Goal: Task Accomplishment & Management: Manage account settings

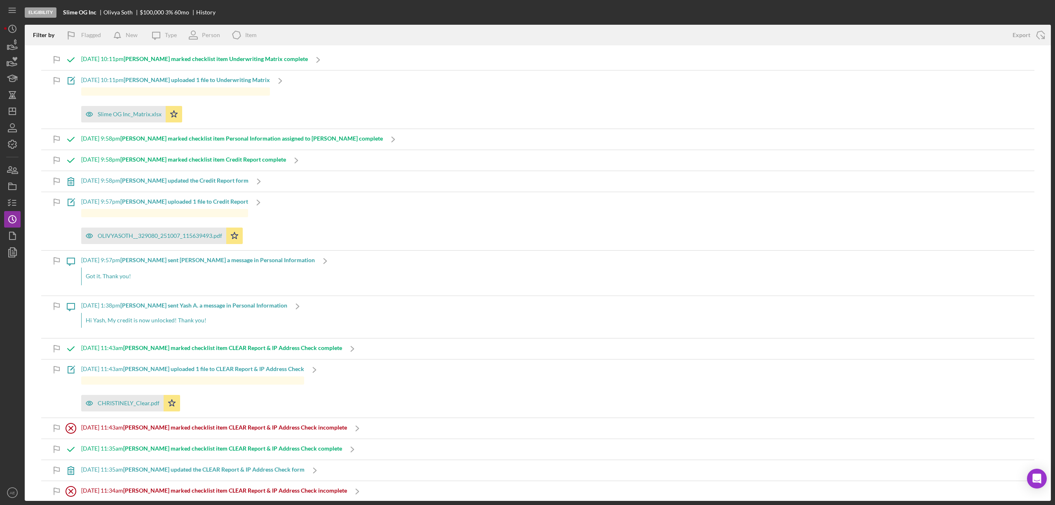
scroll to position [4932, 0]
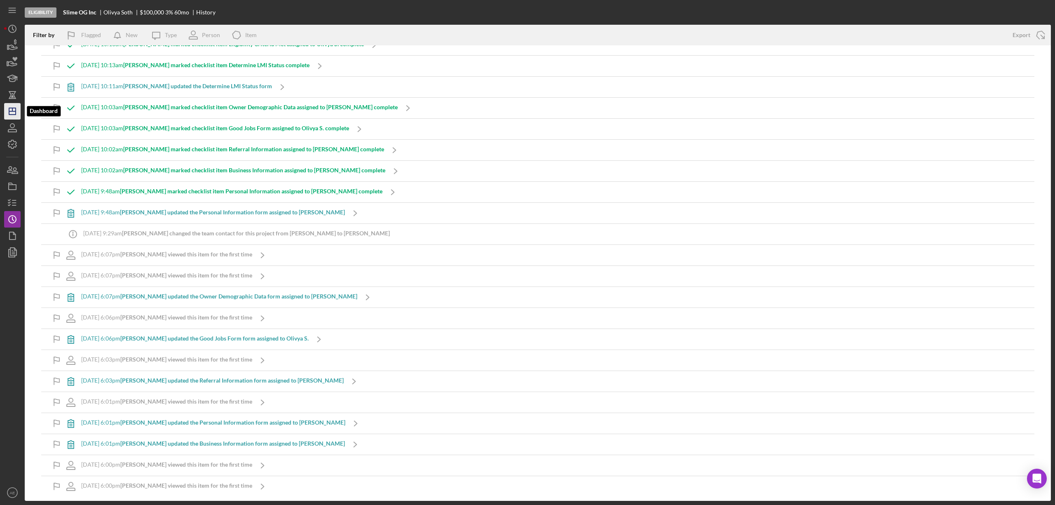
click at [8, 110] on icon "Icon/Dashboard" at bounding box center [12, 111] width 21 height 21
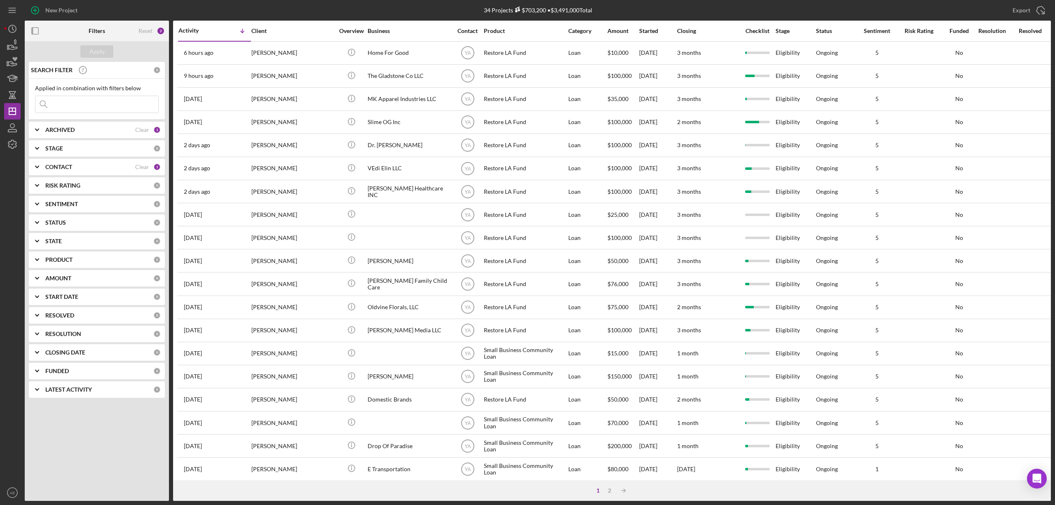
click at [105, 165] on div "CONTACT" at bounding box center [90, 167] width 90 height 7
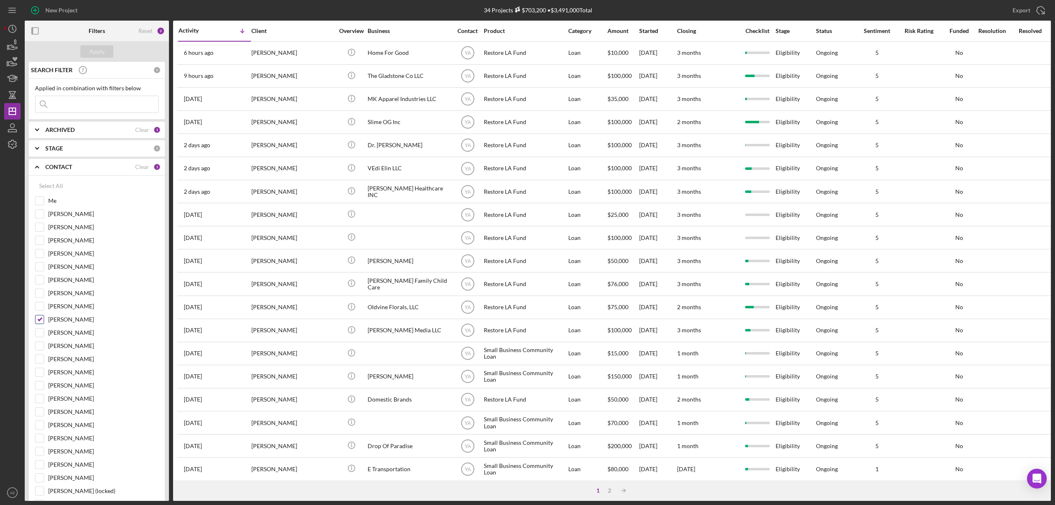
click at [35, 324] on input "[PERSON_NAME]" at bounding box center [39, 319] width 8 height 8
checkbox input "false"
click at [40, 214] on input "[PERSON_NAME]" at bounding box center [39, 214] width 8 height 8
click at [96, 48] on div "Apply" at bounding box center [96, 51] width 15 height 12
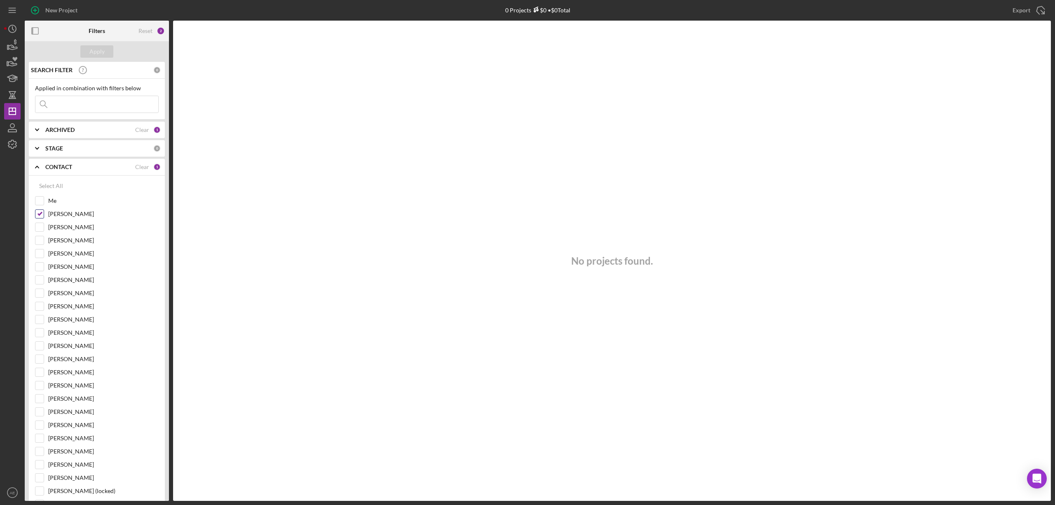
click at [37, 216] on input "[PERSON_NAME]" at bounding box center [39, 214] width 8 height 8
checkbox input "false"
click at [102, 57] on div "Apply" at bounding box center [96, 51] width 15 height 12
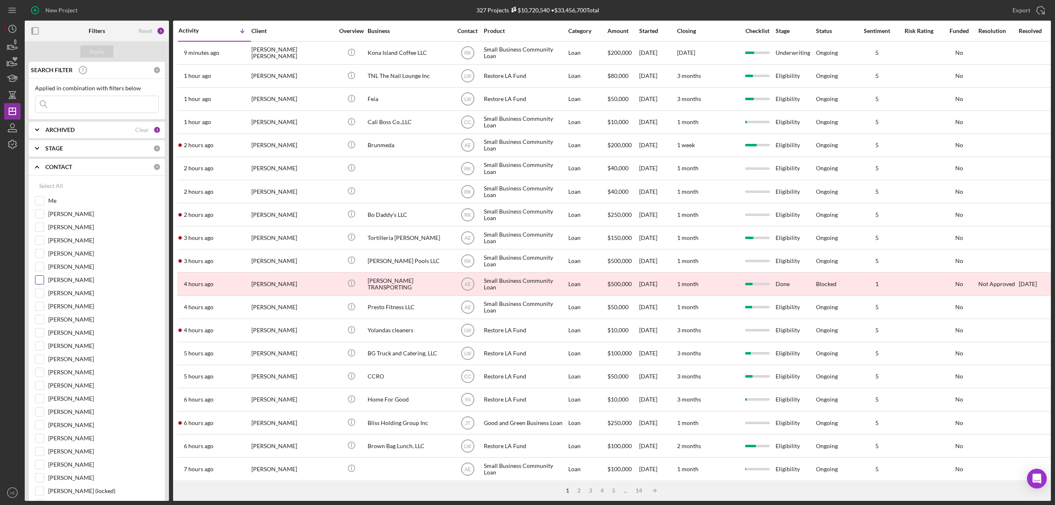
click at [40, 283] on input "[PERSON_NAME]" at bounding box center [39, 280] width 8 height 8
click at [94, 47] on div "Apply" at bounding box center [96, 51] width 15 height 12
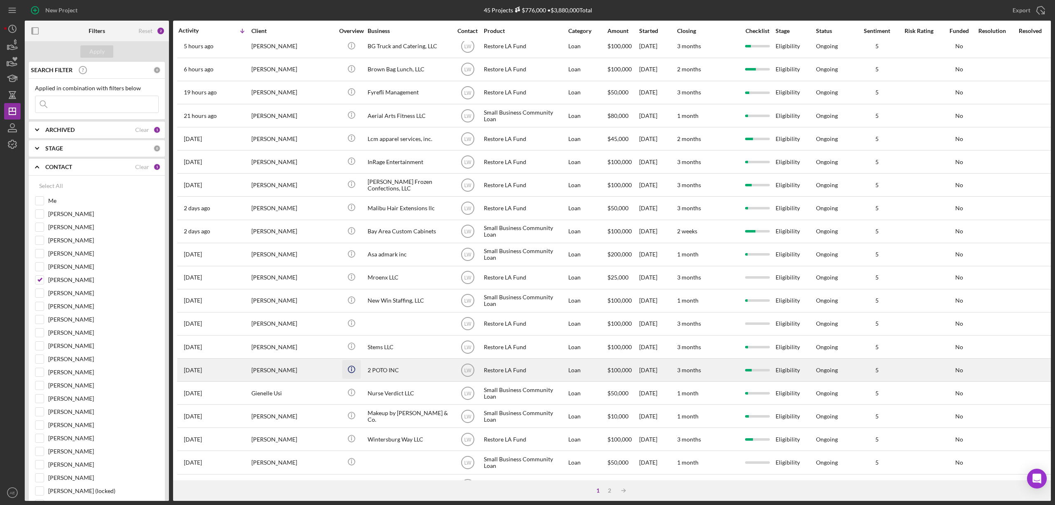
scroll to position [151, 0]
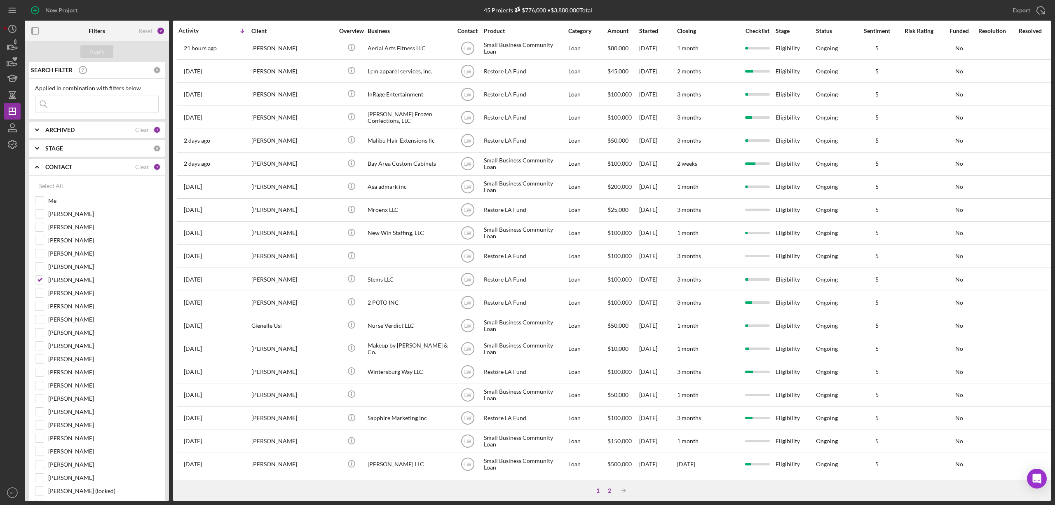
click at [608, 491] on div "2" at bounding box center [610, 490] width 12 height 7
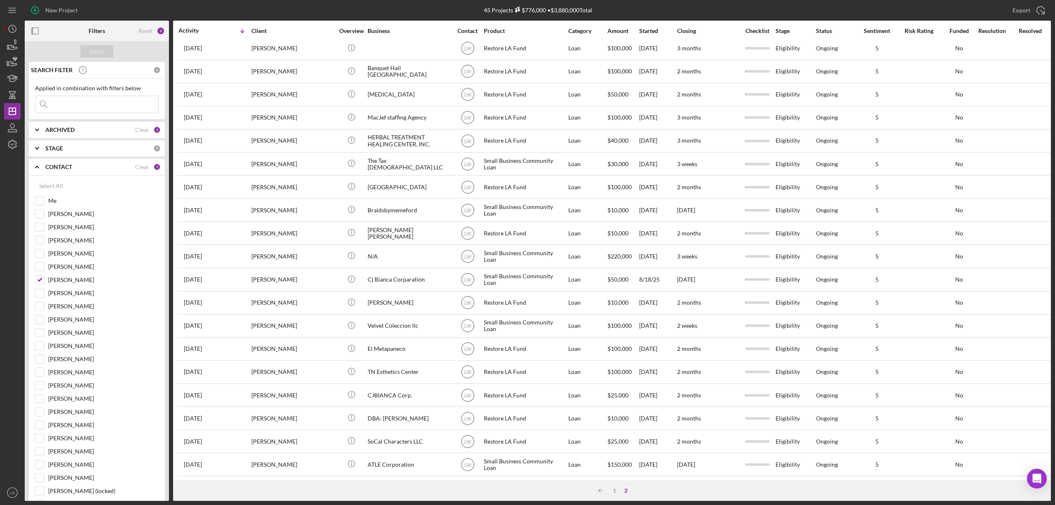
scroll to position [35, 0]
click at [40, 284] on input "[PERSON_NAME]" at bounding box center [39, 280] width 8 height 8
checkbox input "false"
click at [40, 322] on input "[PERSON_NAME]" at bounding box center [39, 319] width 8 height 8
click at [39, 324] on input "[PERSON_NAME]" at bounding box center [39, 319] width 8 height 8
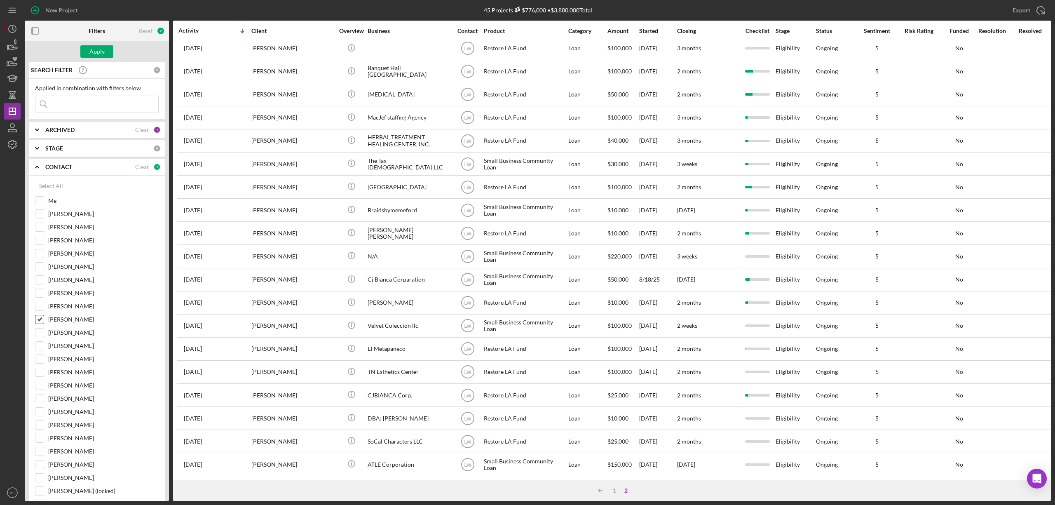
checkbox input "false"
click at [40, 376] on input "[PERSON_NAME]" at bounding box center [39, 372] width 8 height 8
click at [108, 54] on button "Apply" at bounding box center [96, 51] width 33 height 12
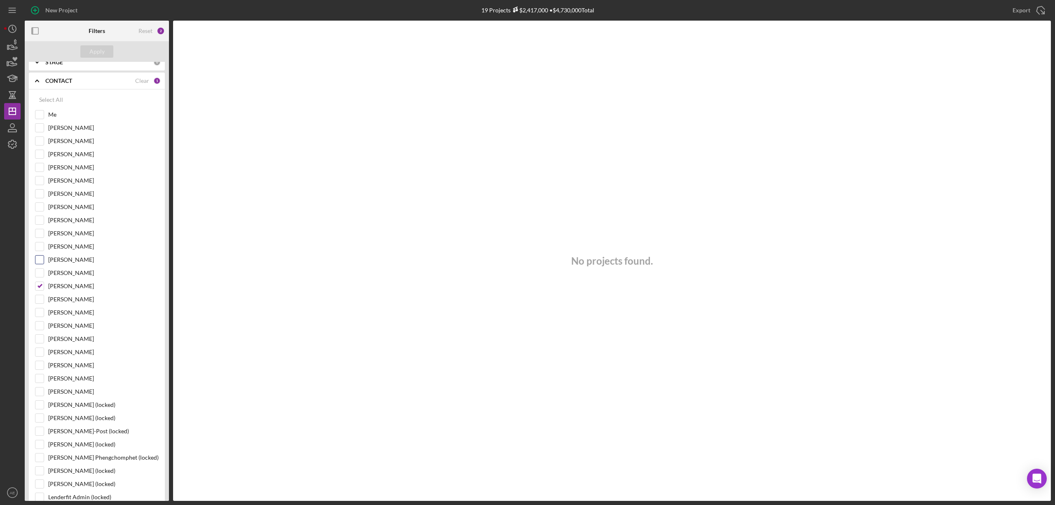
scroll to position [0, 0]
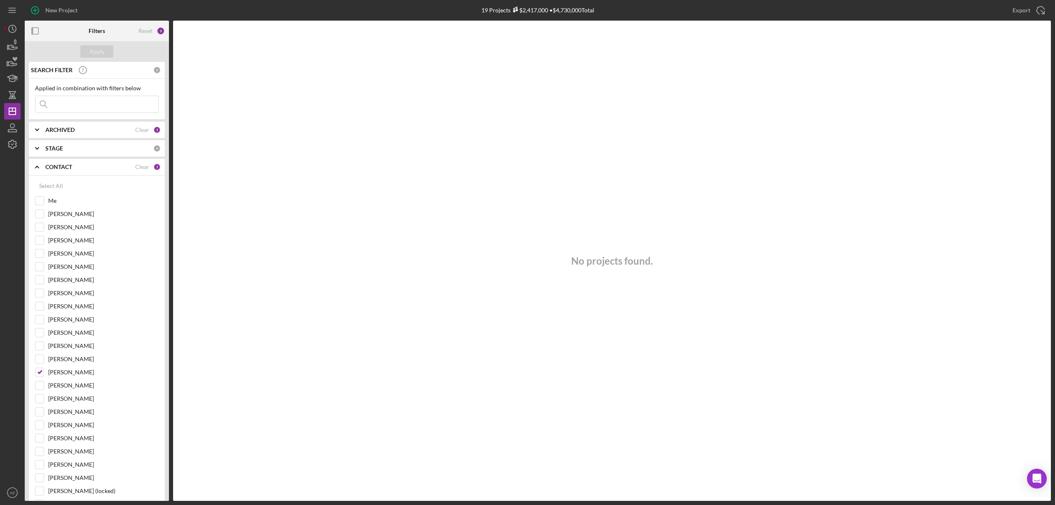
click at [90, 133] on div "ARCHIVED" at bounding box center [90, 130] width 90 height 7
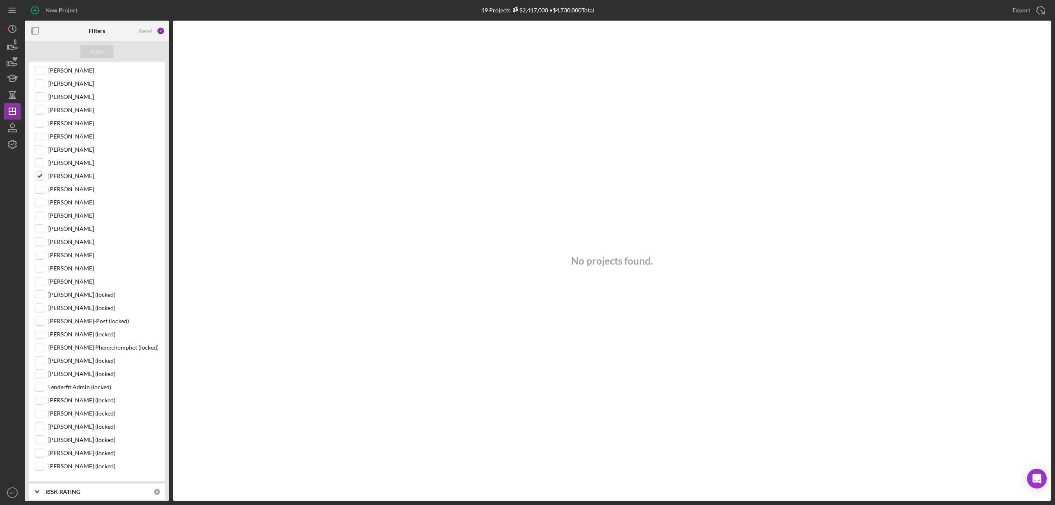
scroll to position [141, 0]
click at [40, 233] on input "[PERSON_NAME]" at bounding box center [39, 231] width 8 height 8
checkbox input "false"
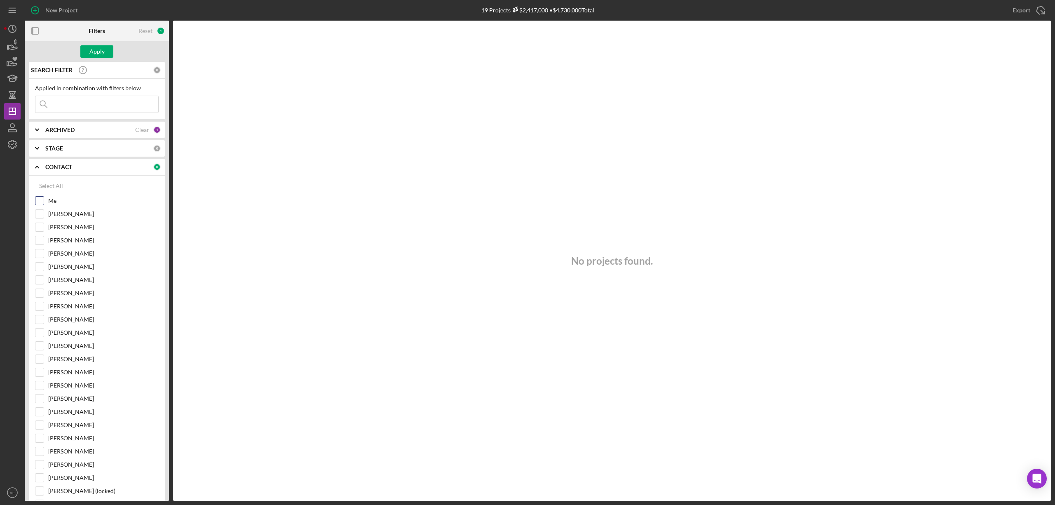
click at [43, 200] on input "Me" at bounding box center [39, 201] width 8 height 8
checkbox input "true"
click at [109, 54] on button "Apply" at bounding box center [96, 51] width 33 height 12
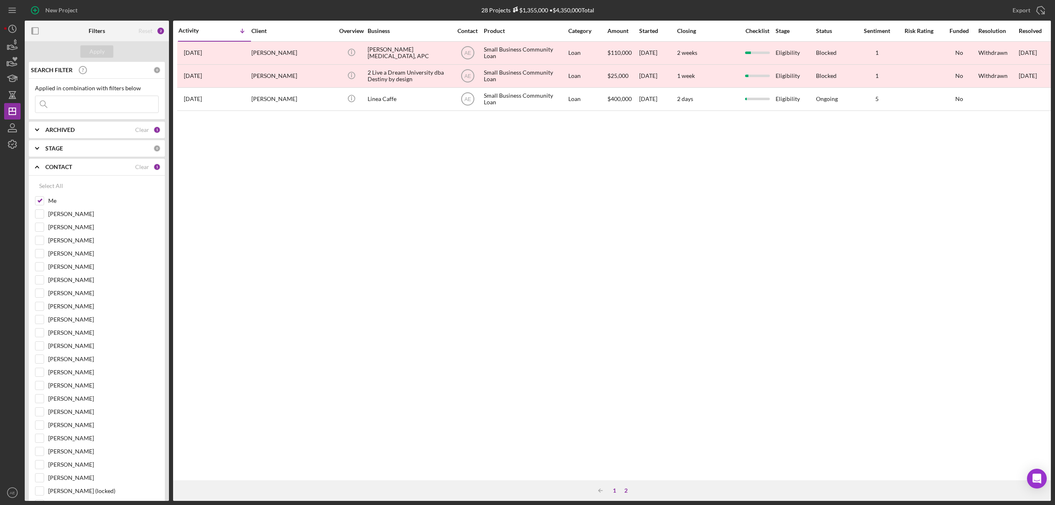
click at [616, 489] on div "1" at bounding box center [615, 490] width 12 height 7
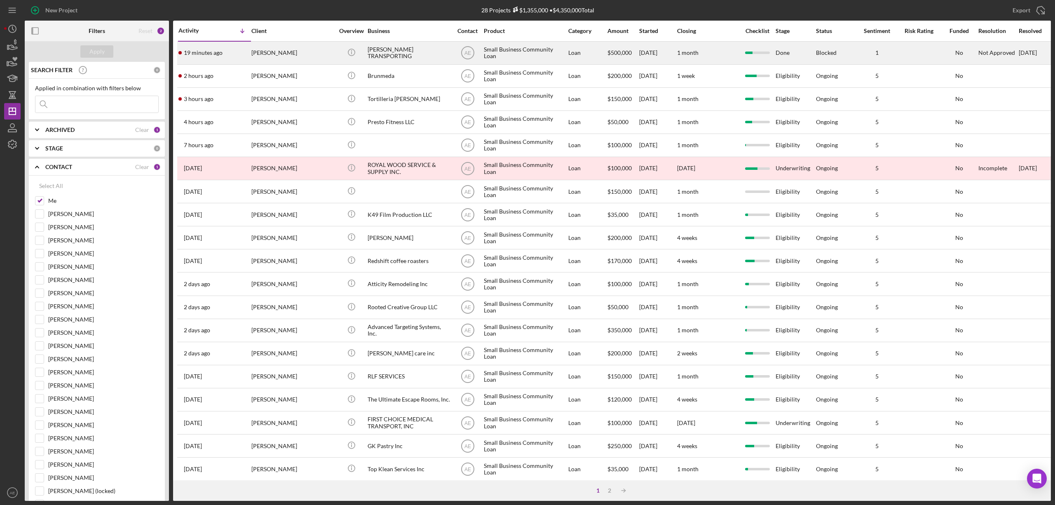
click at [315, 50] on div "[PERSON_NAME]" at bounding box center [292, 53] width 82 height 22
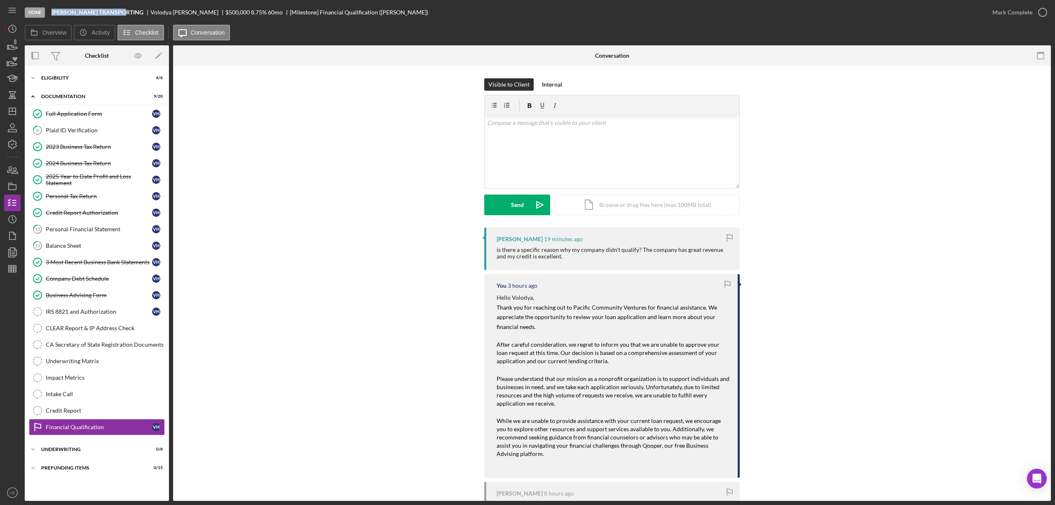
drag, startPoint x: 50, startPoint y: 14, endPoint x: 128, endPoint y: 15, distance: 77.9
click at [128, 15] on div "Done [PERSON_NAME] TRANSPORTING [PERSON_NAME] $500,000 8.75 % 60 mo [Milestone]…" at bounding box center [505, 12] width 960 height 25
copy b "[PERSON_NAME] TRANSPORTING"
click at [86, 82] on div "Icon/Expander Eligibility 6 / 6" at bounding box center [97, 78] width 144 height 16
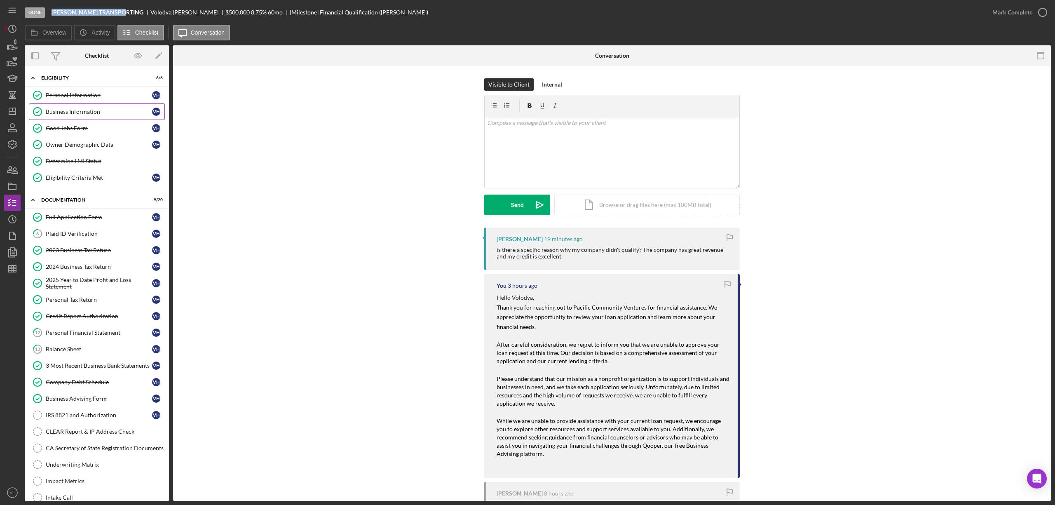
click at [91, 115] on div "Business Information" at bounding box center [99, 111] width 106 height 7
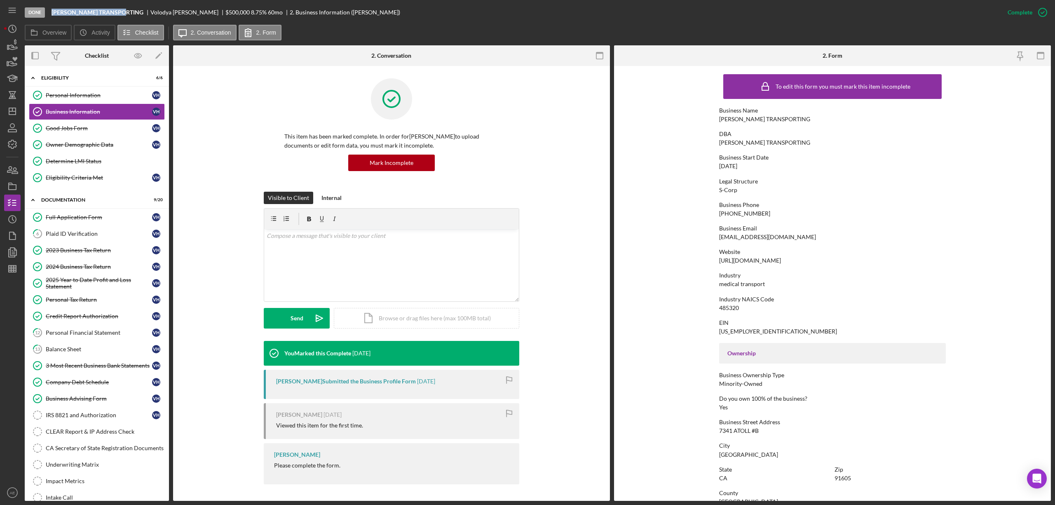
drag, startPoint x: 713, startPoint y: 240, endPoint x: 805, endPoint y: 239, distance: 91.9
click at [805, 239] on form "To edit this form you must mark this item incomplete Business Name [PERSON_NAME…" at bounding box center [832, 283] width 437 height 435
copy div "[EMAIL_ADDRESS][DOMAIN_NAME]"
drag, startPoint x: 723, startPoint y: 213, endPoint x: 769, endPoint y: 210, distance: 46.2
click at [769, 210] on form "To edit this form you must mark this item incomplete Business Name [PERSON_NAME…" at bounding box center [832, 283] width 437 height 435
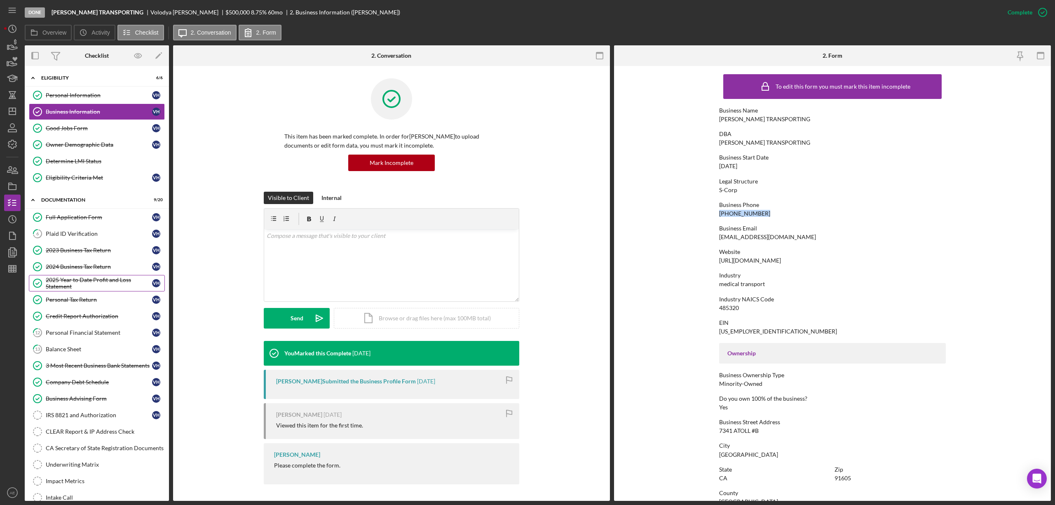
copy div "[PHONE_NUMBER]"
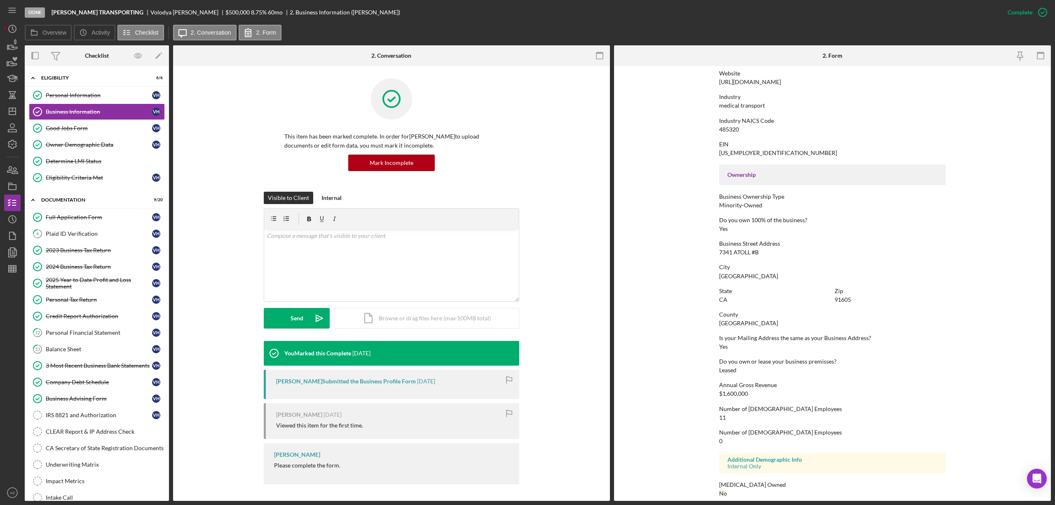
scroll to position [186, 0]
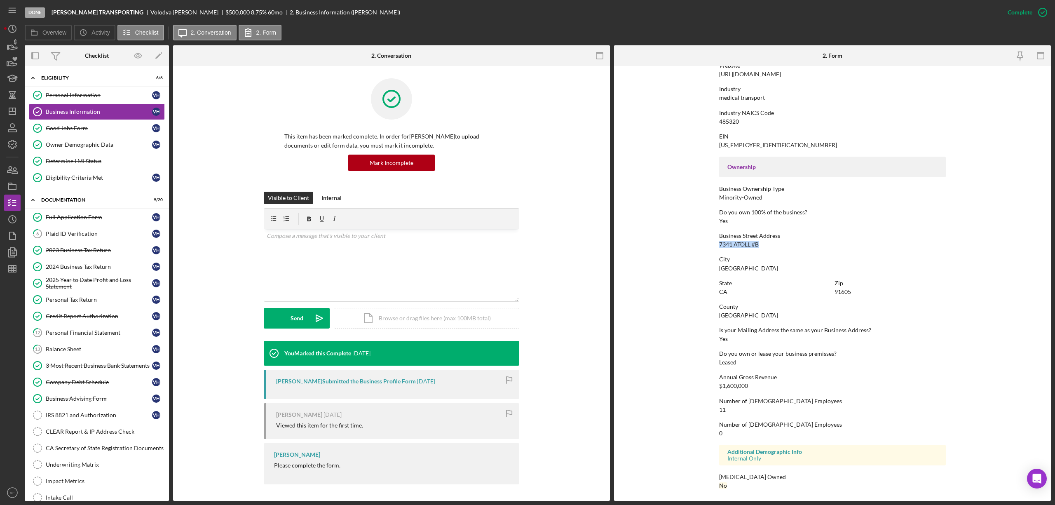
drag, startPoint x: 718, startPoint y: 245, endPoint x: 758, endPoint y: 245, distance: 40.4
click at [758, 245] on div "Business Street Address [GEOGRAPHIC_DATA]" at bounding box center [832, 239] width 227 height 15
copy div "7341 ATOLL #B"
drag, startPoint x: 724, startPoint y: 266, endPoint x: 782, endPoint y: 269, distance: 58.6
click at [782, 269] on form "To edit this form you must mark this item incomplete Business Name [PERSON_NAME…" at bounding box center [832, 283] width 437 height 435
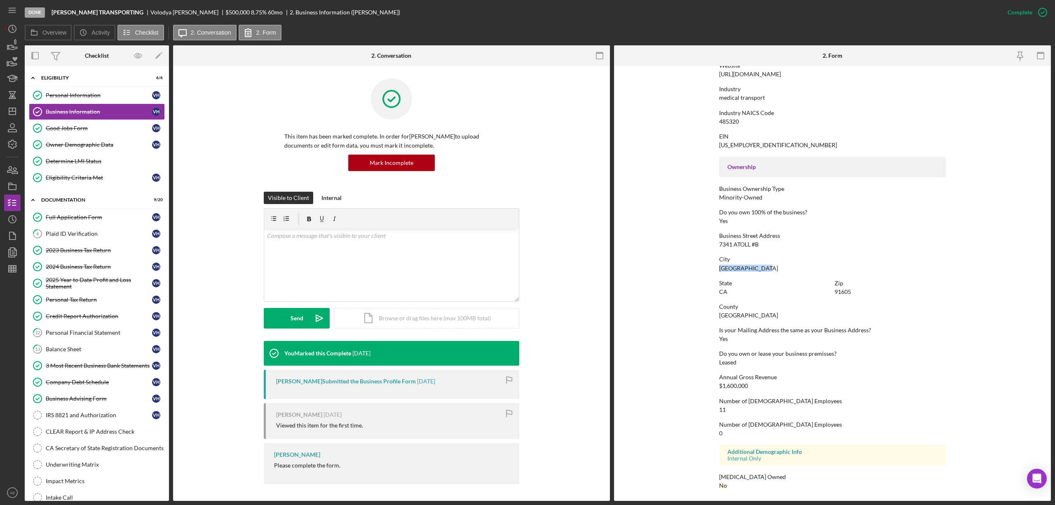
copy div "[GEOGRAPHIC_DATA]"
click at [86, 99] on link "Personal Information Personal Information V H" at bounding box center [97, 95] width 136 height 16
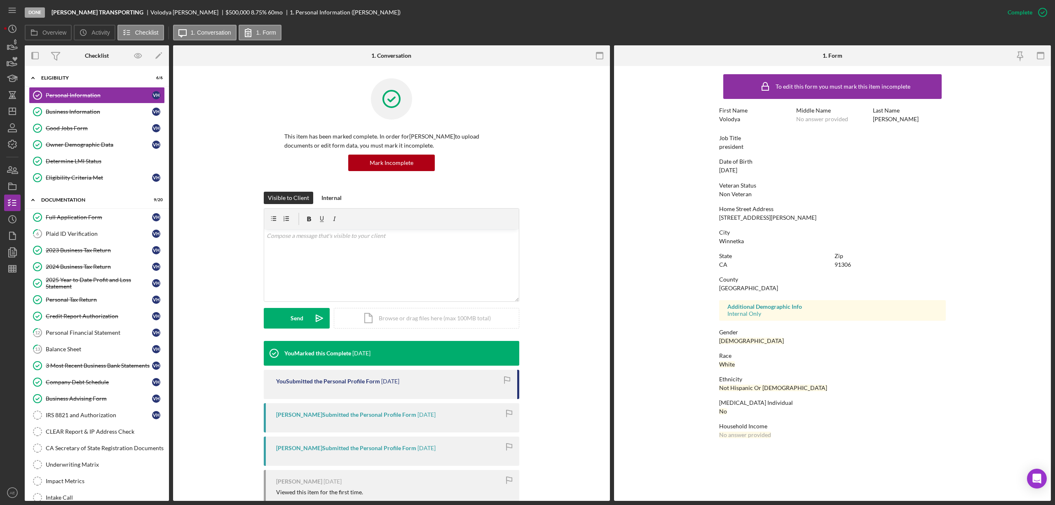
drag, startPoint x: 94, startPoint y: 143, endPoint x: 442, endPoint y: 178, distance: 350.1
click at [94, 142] on div "Owner Demographic Data" at bounding box center [99, 144] width 106 height 7
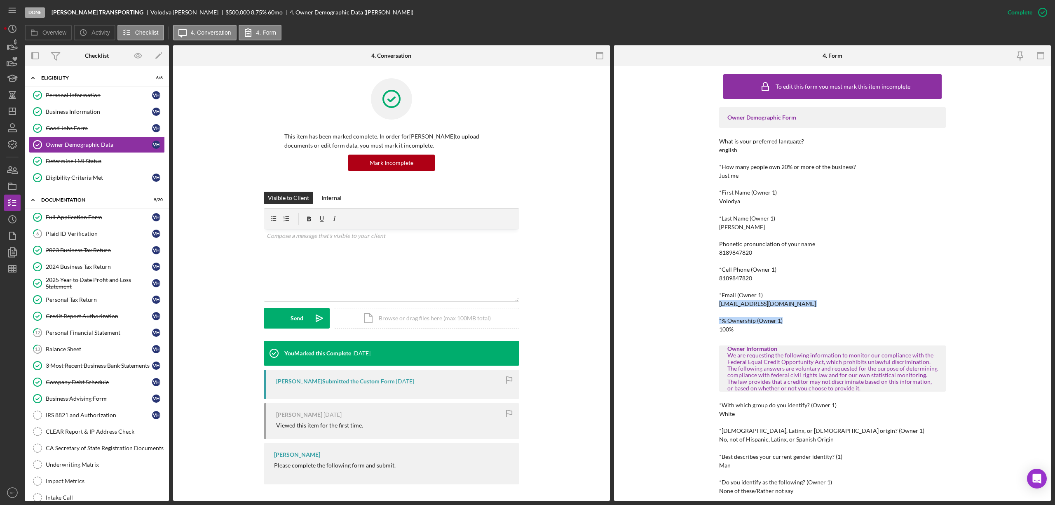
drag, startPoint x: 716, startPoint y: 303, endPoint x: 838, endPoint y: 309, distance: 121.7
click at [838, 309] on div "To edit this form you must mark this item incomplete Owner Demographic Form Wha…" at bounding box center [832, 283] width 437 height 435
drag, startPoint x: 718, startPoint y: 303, endPoint x: 809, endPoint y: 304, distance: 90.7
click at [809, 304] on div "*Email (Owner 1) [EMAIL_ADDRESS][DOMAIN_NAME]" at bounding box center [832, 299] width 227 height 15
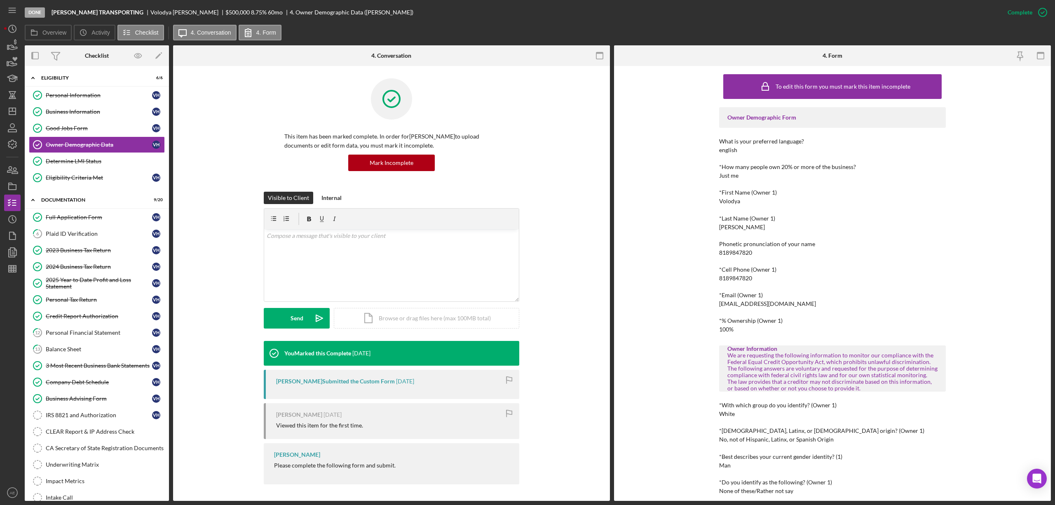
copy div "[EMAIL_ADDRESS][DOMAIN_NAME]"
drag, startPoint x: 716, startPoint y: 256, endPoint x: 756, endPoint y: 255, distance: 40.0
click at [756, 255] on div "To edit this form you must mark this item incomplete Owner Demographic Form Wha…" at bounding box center [832, 283] width 437 height 435
copy div "8189847820"
click at [92, 101] on link "Personal Information Personal Information V H" at bounding box center [97, 95] width 136 height 16
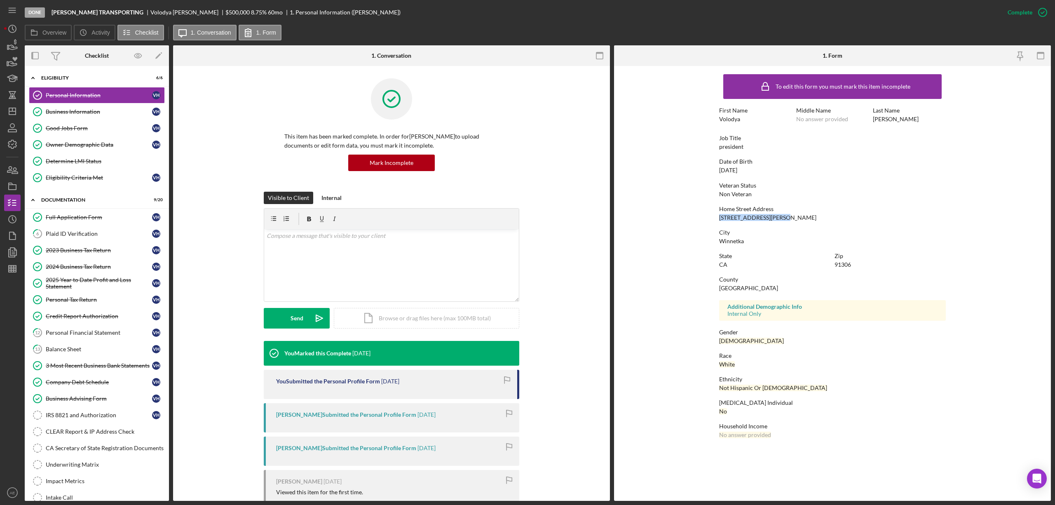
drag, startPoint x: 719, startPoint y: 218, endPoint x: 792, endPoint y: 218, distance: 73.0
click at [792, 218] on div "Home Street Address [STREET_ADDRESS][PERSON_NAME]" at bounding box center [832, 213] width 227 height 15
copy div "[STREET_ADDRESS][PERSON_NAME]"
drag, startPoint x: 737, startPoint y: 239, endPoint x: 751, endPoint y: 239, distance: 13.2
click at [751, 239] on form "To edit this form you must mark this item incomplete First Name [PERSON_NAME] M…" at bounding box center [832, 258] width 437 height 385
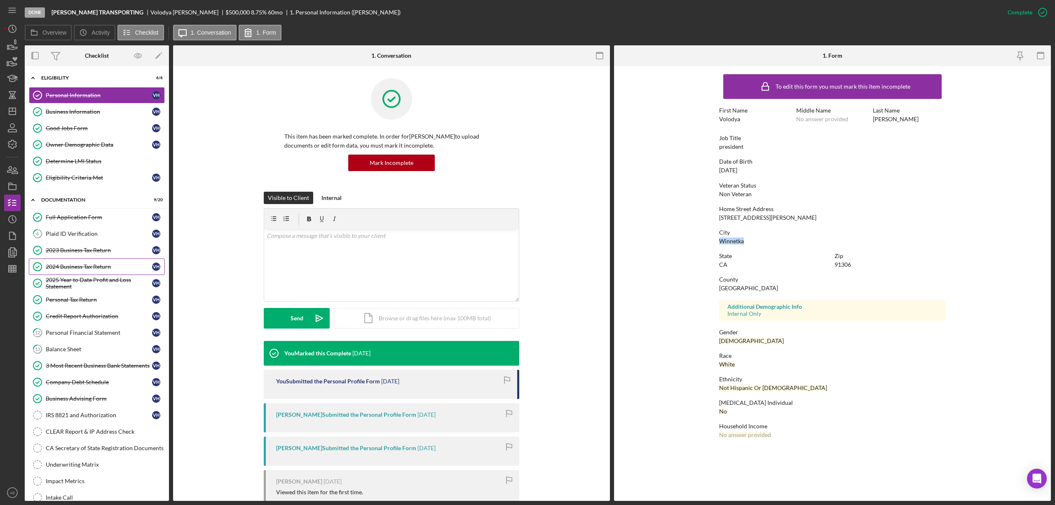
copy div "Winnetka"
click at [756, 239] on div "City Winnetka" at bounding box center [832, 236] width 227 height 15
click at [68, 113] on div "Business Information" at bounding box center [99, 111] width 106 height 7
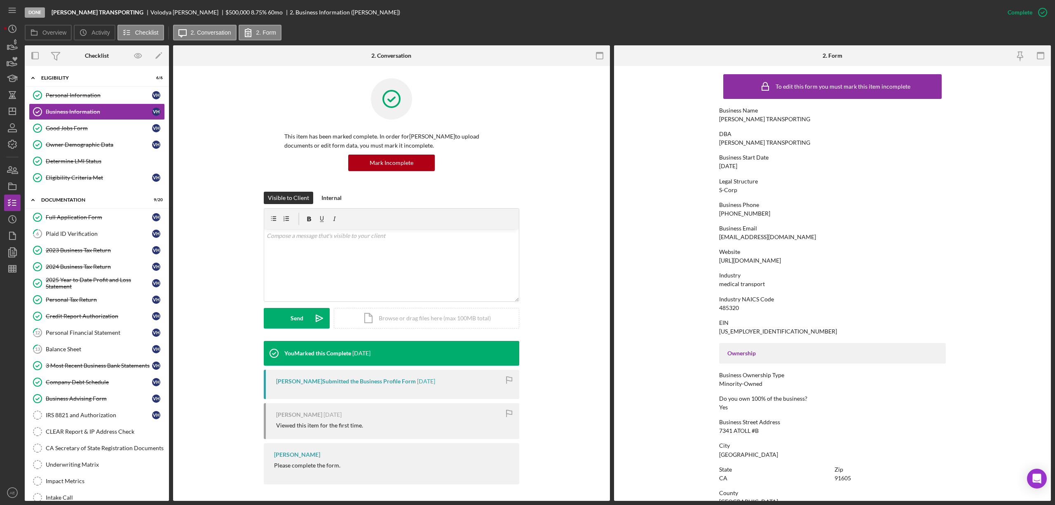
drag, startPoint x: 718, startPoint y: 260, endPoint x: 838, endPoint y: 261, distance: 119.5
click at [838, 261] on div "Website [URL][DOMAIN_NAME]" at bounding box center [832, 256] width 227 height 15
copy div "[URL][DOMAIN_NAME]"
click at [16, 114] on icon "Icon/Dashboard" at bounding box center [12, 111] width 21 height 21
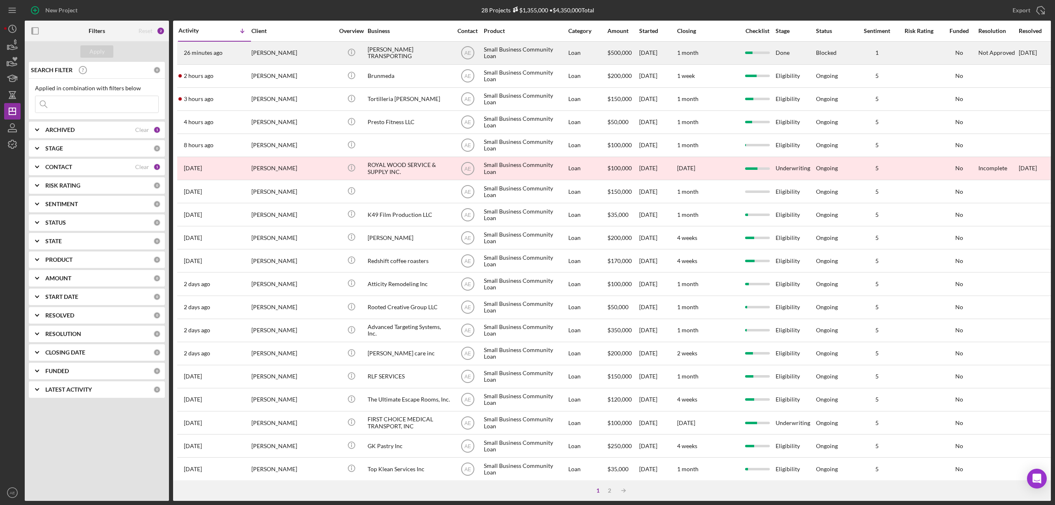
click at [383, 50] on div "[PERSON_NAME] TRANSPORTING" at bounding box center [409, 53] width 82 height 22
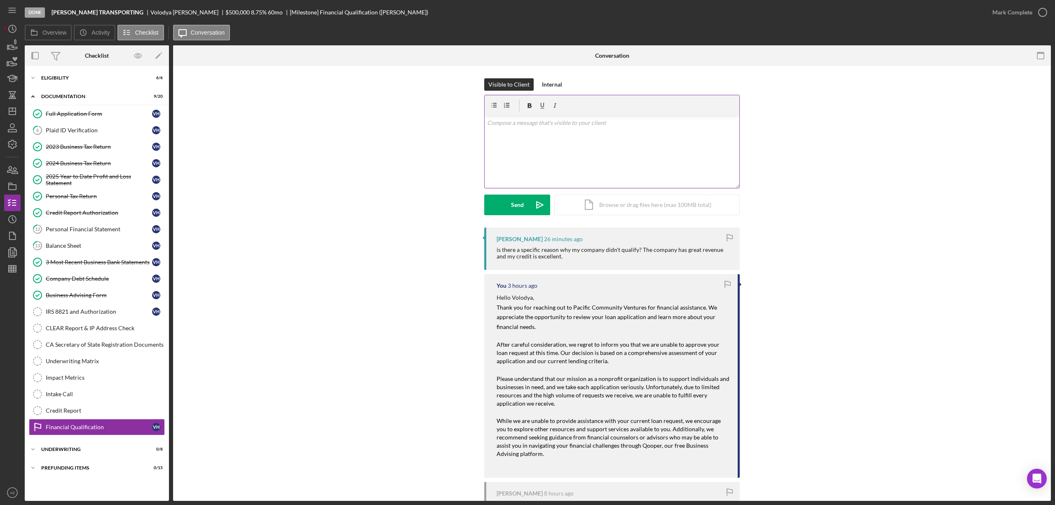
click at [554, 150] on div "v Color teal Color pink Remove color Add row above Add row below Add column bef…" at bounding box center [612, 152] width 255 height 72
click at [526, 154] on p "As a small non-profit, we have very limited funding at this moment in time. We …" at bounding box center [612, 150] width 250 height 19
click at [541, 157] on p "As a small non-profit, we have very limited funding at this moment in time. We …" at bounding box center [612, 150] width 250 height 19
click at [564, 157] on p "As a small non-profit, we have very limited funding at this moment in time. We …" at bounding box center [612, 150] width 250 height 19
click at [581, 154] on p "As a small non-profit, we have very limited funding at this moment in time. We …" at bounding box center [612, 150] width 250 height 19
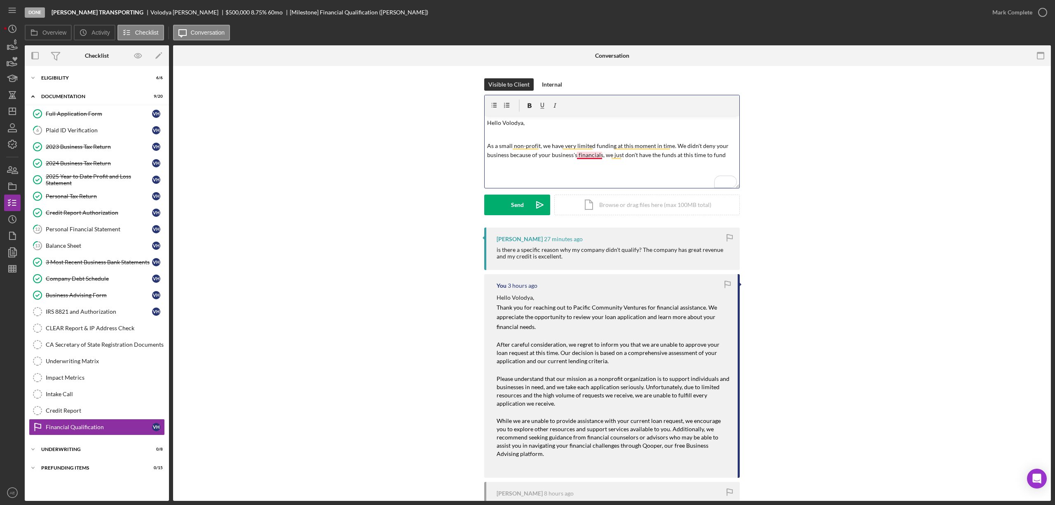
click at [591, 155] on p "As a small non-profit, we have very limited funding at this moment in time. We …" at bounding box center [612, 150] width 250 height 19
click at [723, 157] on p "As a small non-profit, we have very limited funding at this moment in time. We …" at bounding box center [612, 150] width 250 height 19
click at [526, 205] on button "Send Icon/icon-invite-send" at bounding box center [517, 205] width 66 height 21
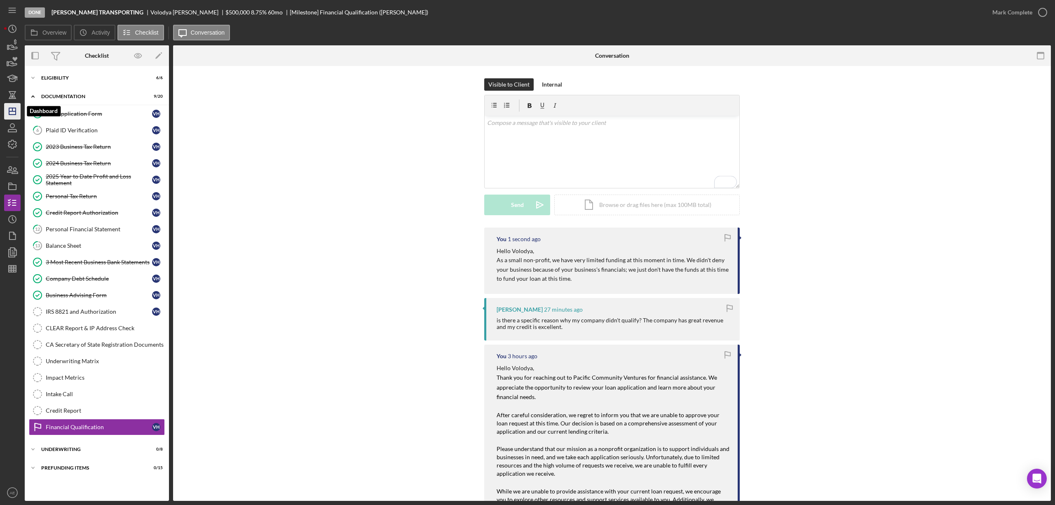
click at [12, 110] on icon "Icon/Dashboard" at bounding box center [12, 111] width 21 height 21
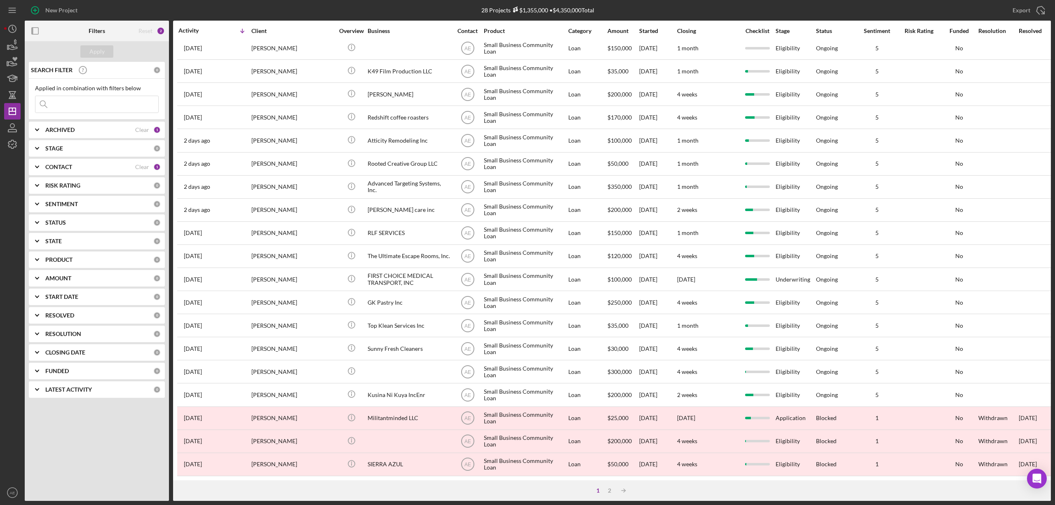
scroll to position [151, 0]
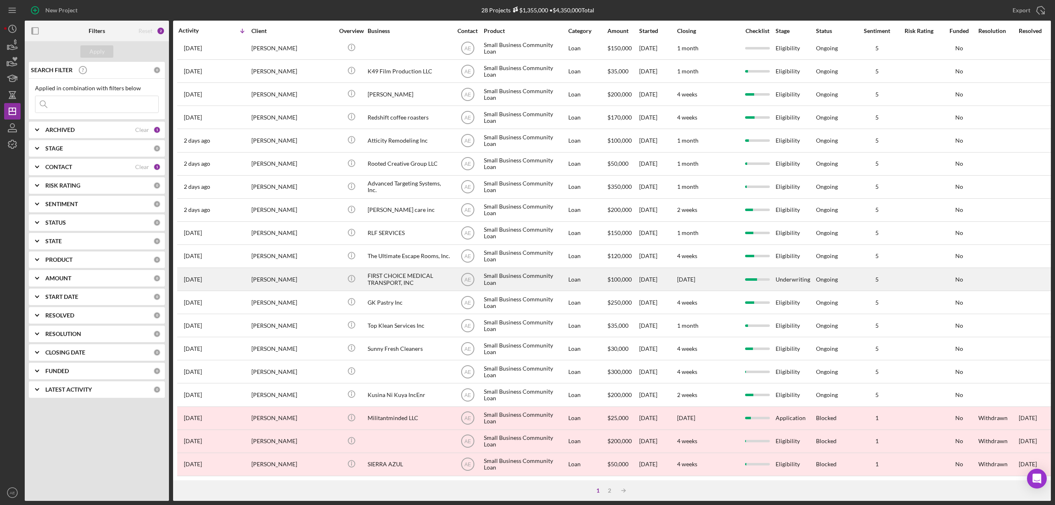
click at [409, 270] on div "FIRST CHOICE MEDICAL TRANSPORT, INC" at bounding box center [409, 279] width 82 height 22
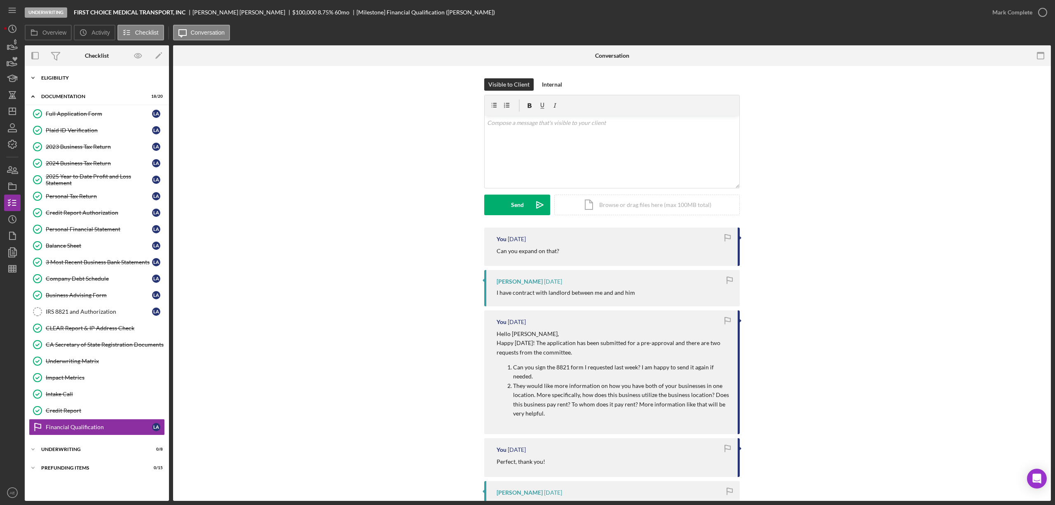
click at [71, 78] on div "Eligibility" at bounding box center [99, 77] width 117 height 5
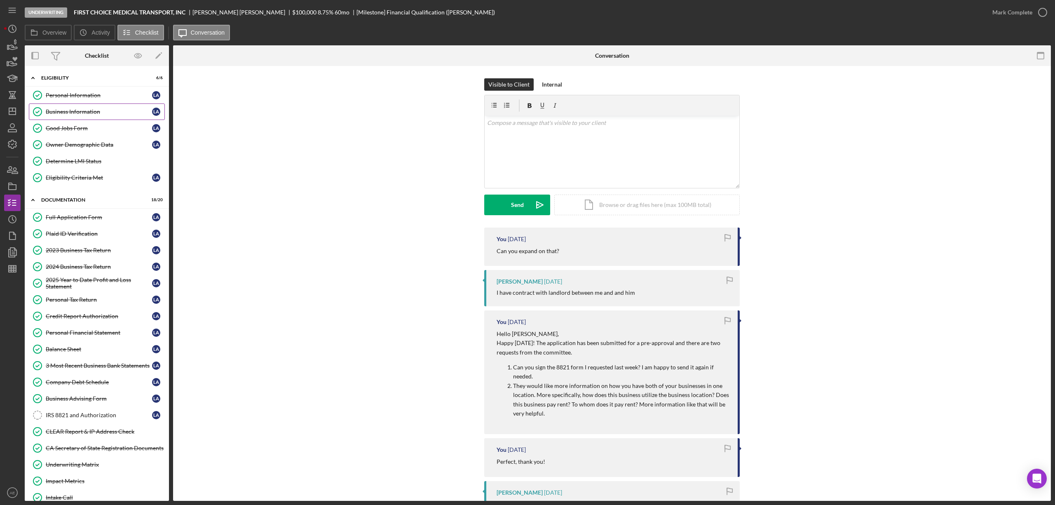
click at [90, 113] on div "Business Information" at bounding box center [99, 111] width 106 height 7
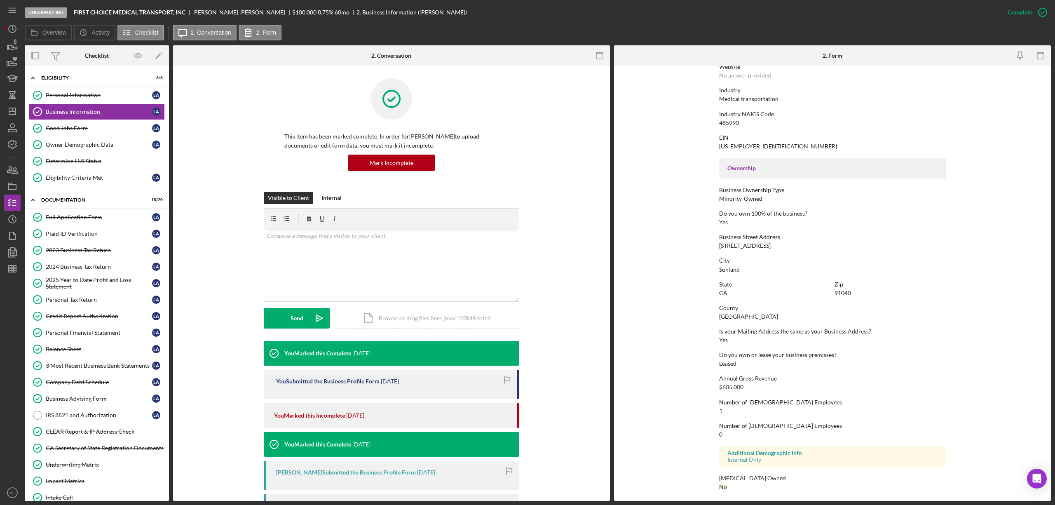
scroll to position [186, 0]
drag, startPoint x: 715, startPoint y: 270, endPoint x: 738, endPoint y: 266, distance: 23.3
click at [738, 266] on form "To edit this form you must mark this item incomplete Business Name FIRST CHOICE…" at bounding box center [832, 283] width 437 height 435
click at [97, 413] on link "IRS 8821 and Authorization IRS 8821 and Authorization L A" at bounding box center [97, 415] width 136 height 16
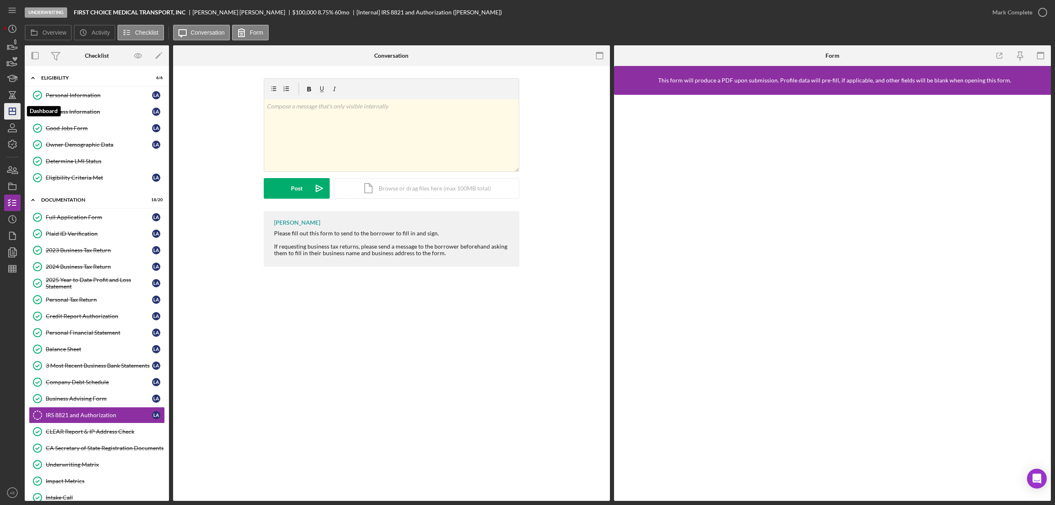
click at [9, 108] on polygon "button" at bounding box center [12, 111] width 7 height 7
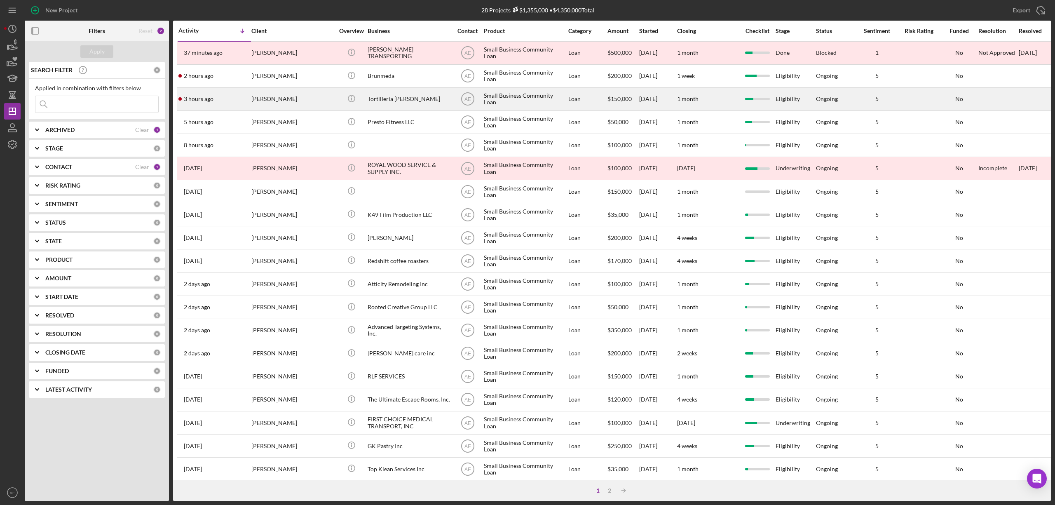
click at [306, 96] on div "[PERSON_NAME]" at bounding box center [292, 99] width 82 height 22
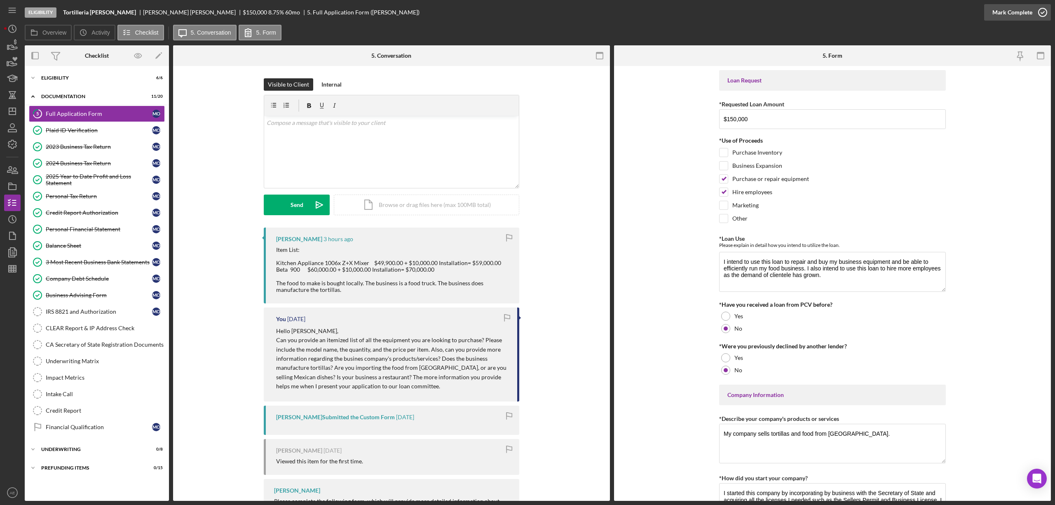
click at [1023, 12] on div "Mark Complete" at bounding box center [1012, 12] width 40 height 16
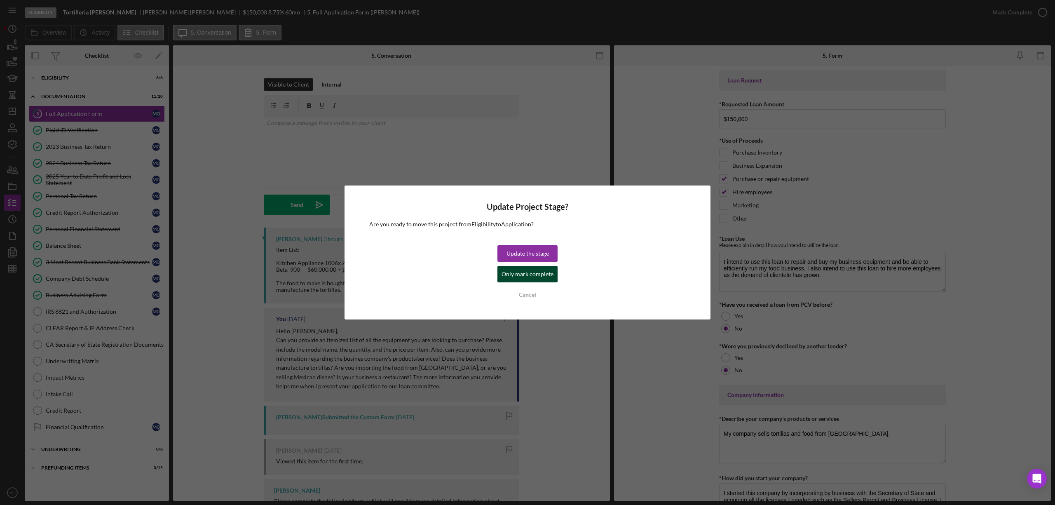
click at [528, 269] on div "Only mark complete" at bounding box center [528, 274] width 52 height 16
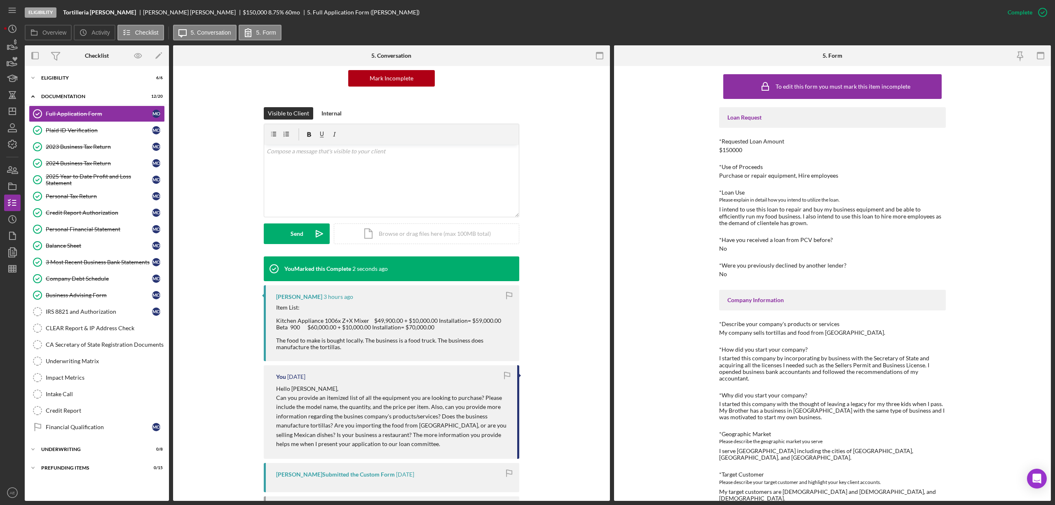
scroll to position [110, 0]
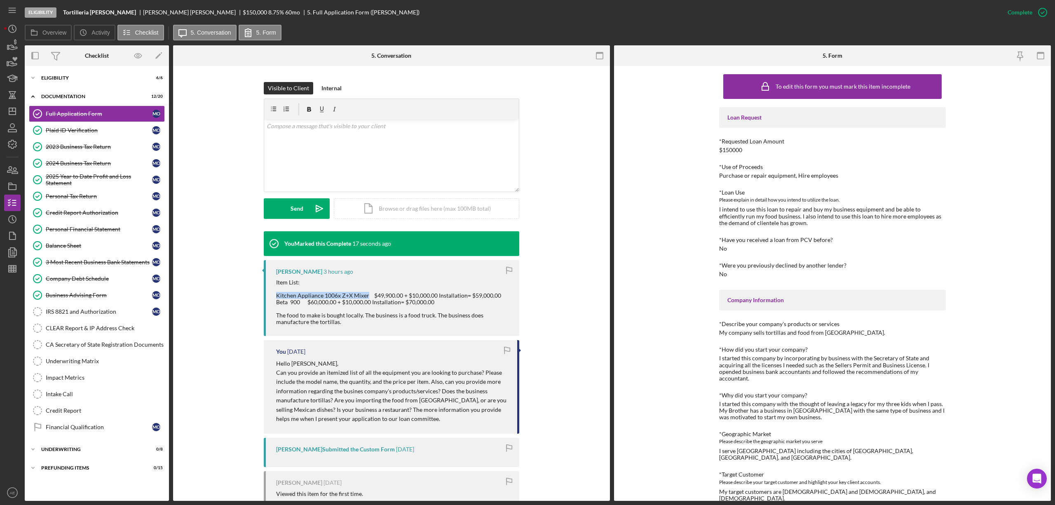
drag, startPoint x: 274, startPoint y: 294, endPoint x: 365, endPoint y: 297, distance: 90.7
click at [365, 297] on div "Item List: Kitchen Appliance 1006x Z+X Mixer $49,900.00 + $10,000.00 Installati…" at bounding box center [393, 302] width 235 height 47
click at [399, 296] on div "Item List: Kitchen Appliance 1006x Z+X Mixer $49,900.00 + $10,000.00 Installati…" at bounding box center [393, 302] width 235 height 47
drag, startPoint x: 274, startPoint y: 302, endPoint x: 299, endPoint y: 303, distance: 25.1
click at [299, 303] on div "Item List: Kitchen Appliance 1006x Z+X Mixer $49,900.00 + $10,000.00 Installati…" at bounding box center [393, 302] width 235 height 47
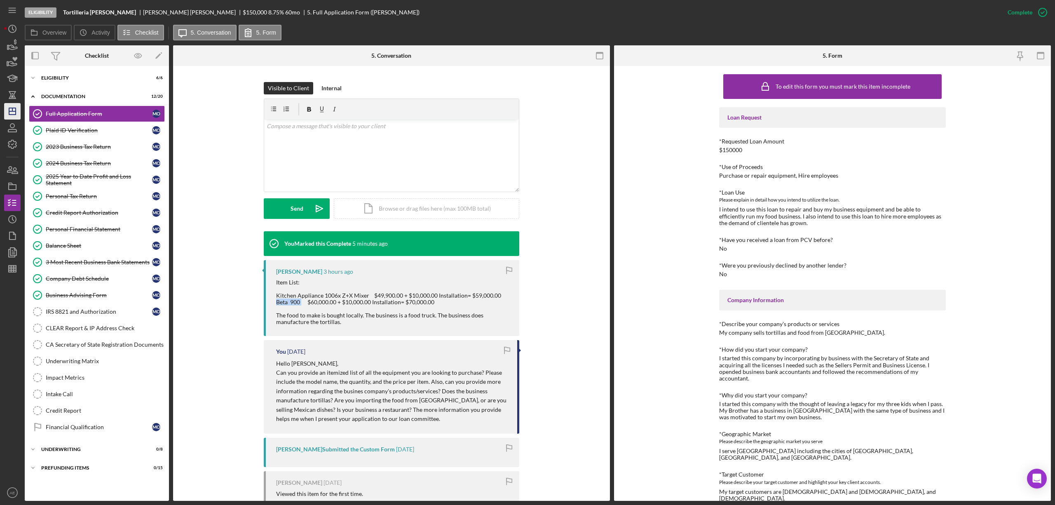
click at [15, 111] on line "button" at bounding box center [12, 111] width 7 height 0
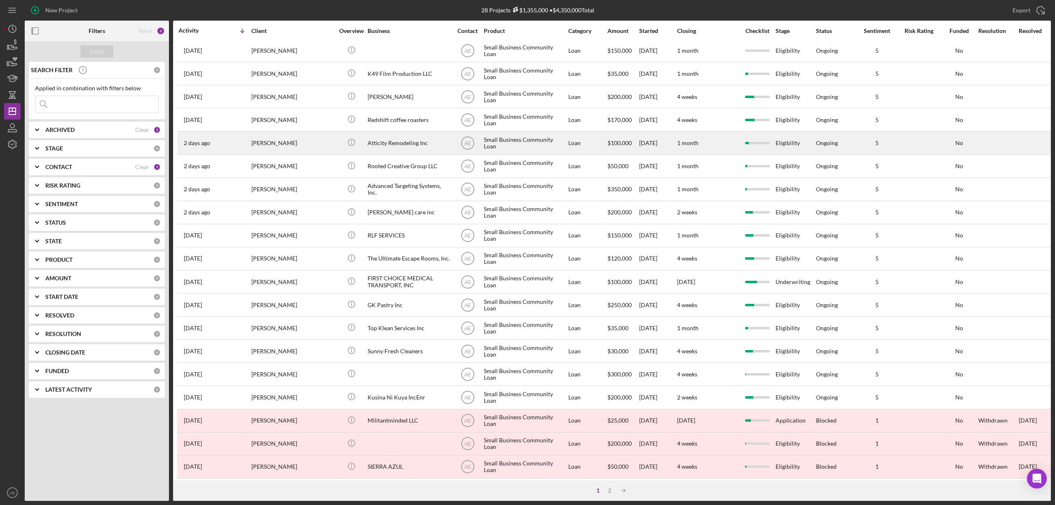
scroll to position [151, 0]
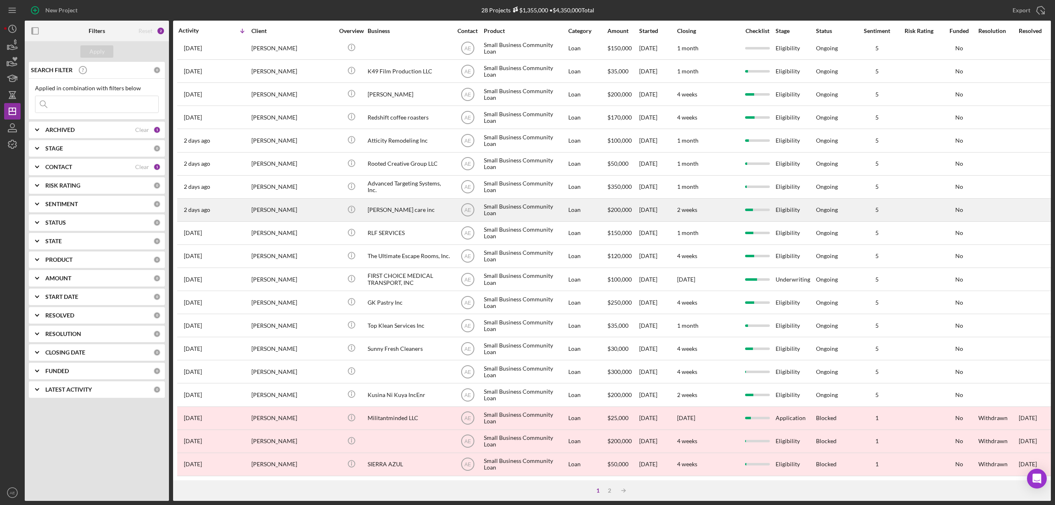
click at [401, 204] on div "[PERSON_NAME] care inc" at bounding box center [409, 210] width 82 height 22
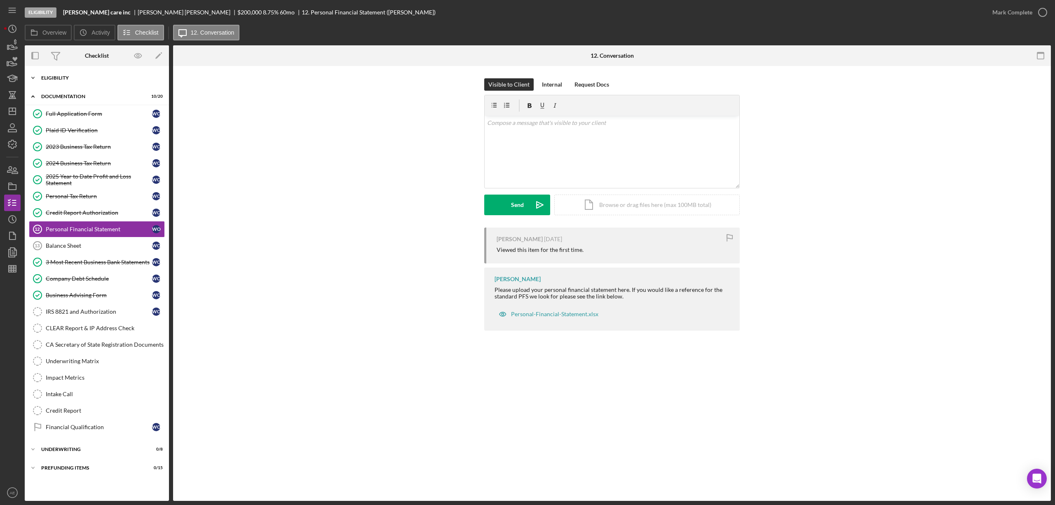
click at [77, 78] on div "Eligibility" at bounding box center [99, 77] width 117 height 5
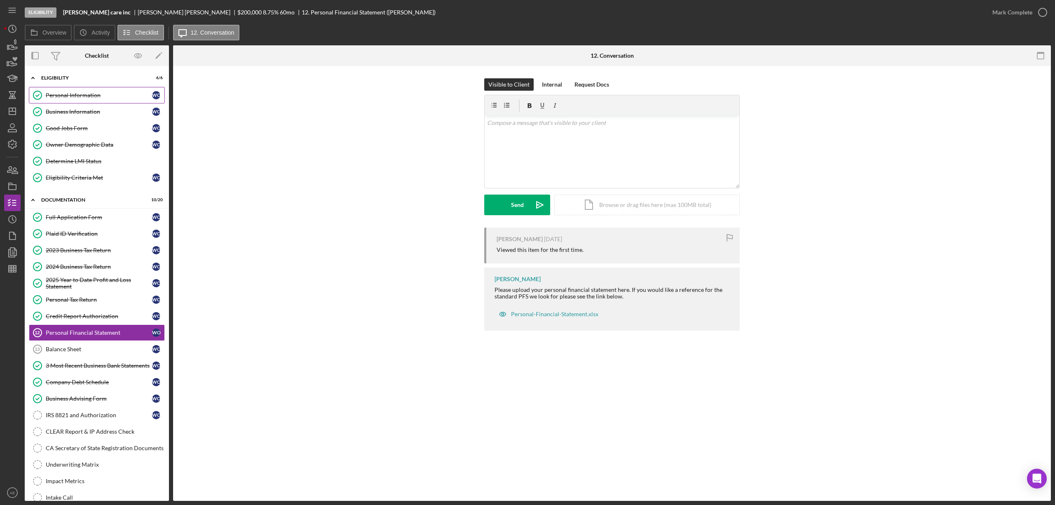
click at [79, 93] on div "Personal Information" at bounding box center [99, 95] width 106 height 7
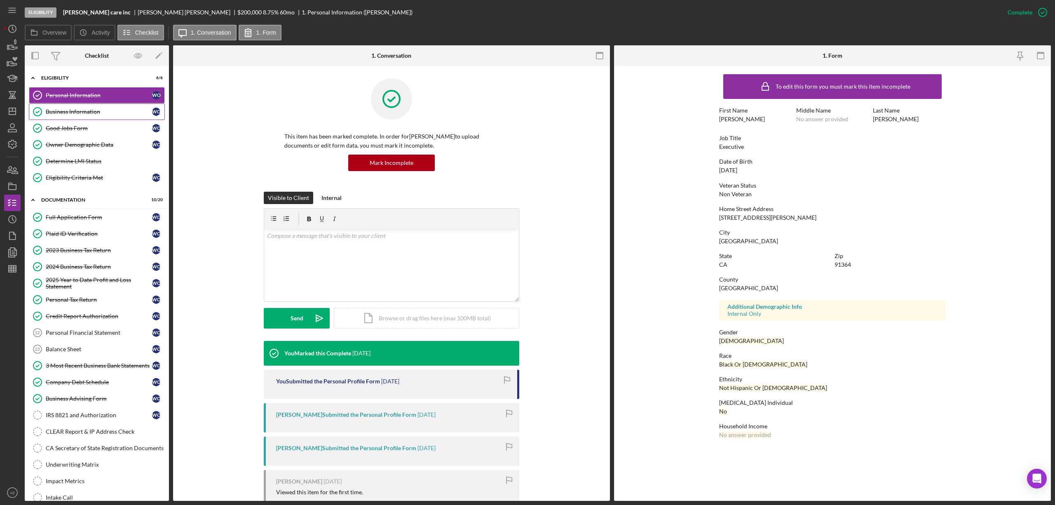
click at [87, 108] on link "Business Information Business Information W O" at bounding box center [97, 111] width 136 height 16
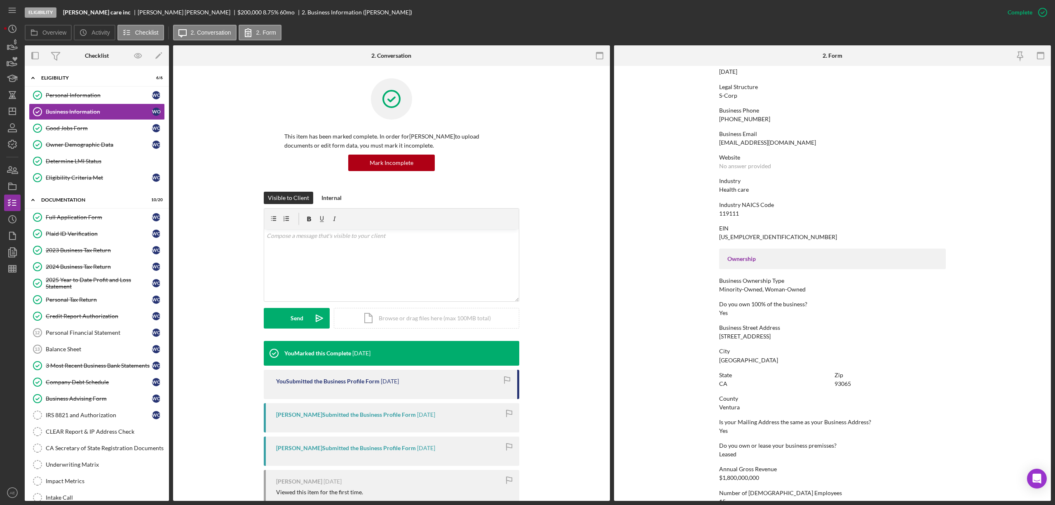
scroll to position [110, 0]
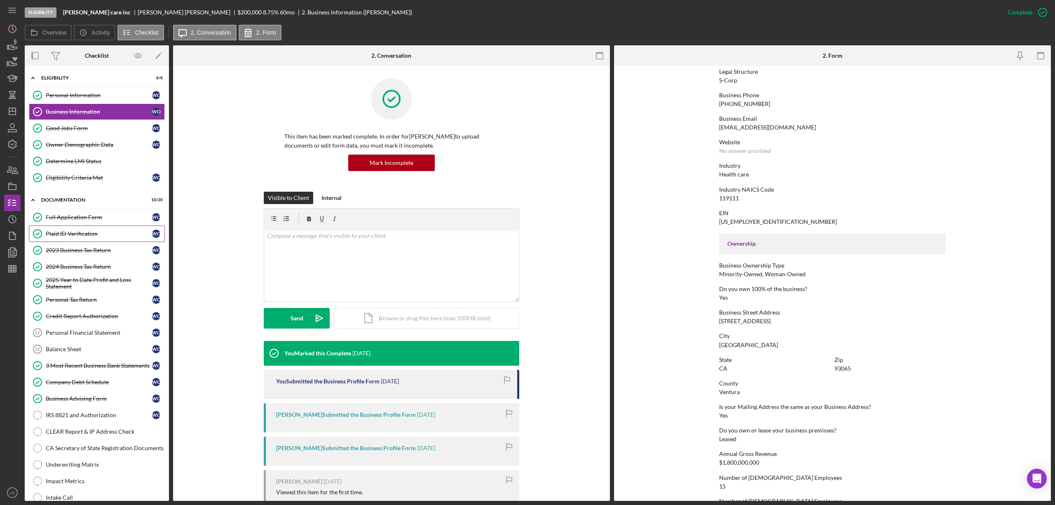
click at [90, 236] on div "Plaid ID Verification" at bounding box center [99, 233] width 106 height 7
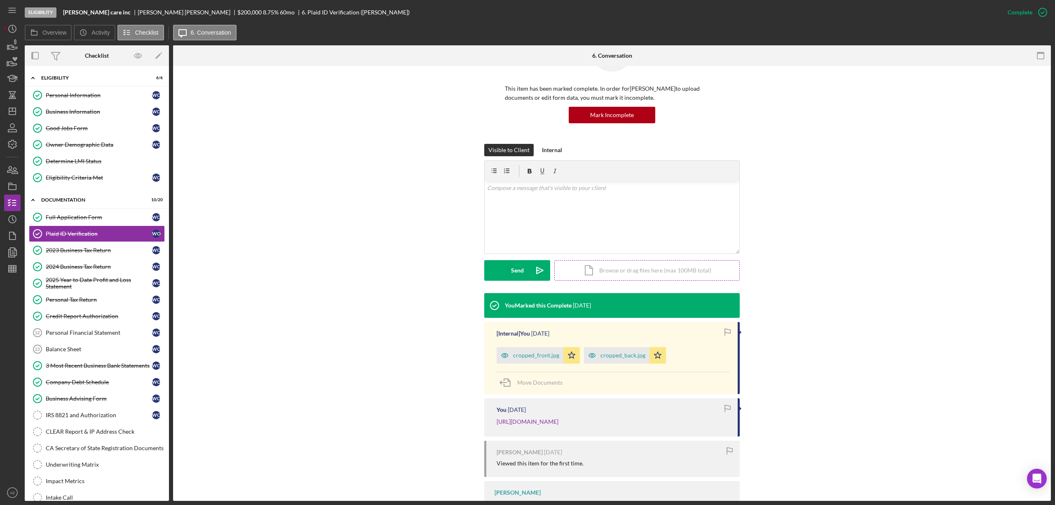
scroll to position [95, 0]
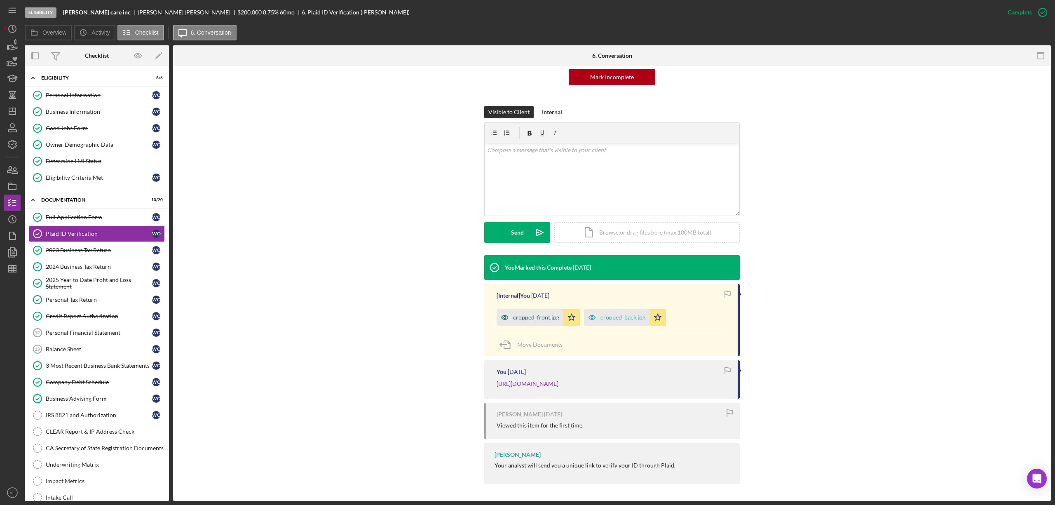
click at [506, 309] on icon "button" at bounding box center [505, 317] width 16 height 16
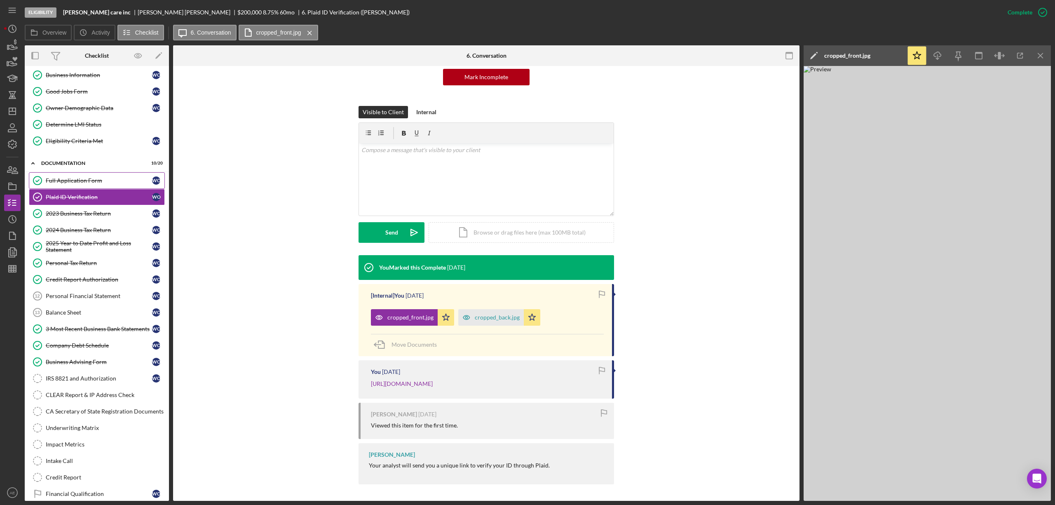
scroll to position [90, 0]
